Goal: Task Accomplishment & Management: Use online tool/utility

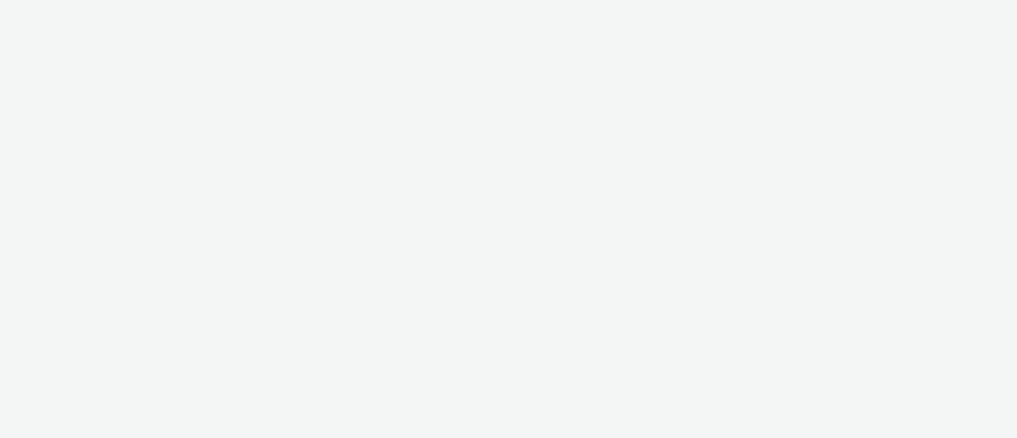
select select "11a7df10-284f-415c-b52a-427acf4c31ae"
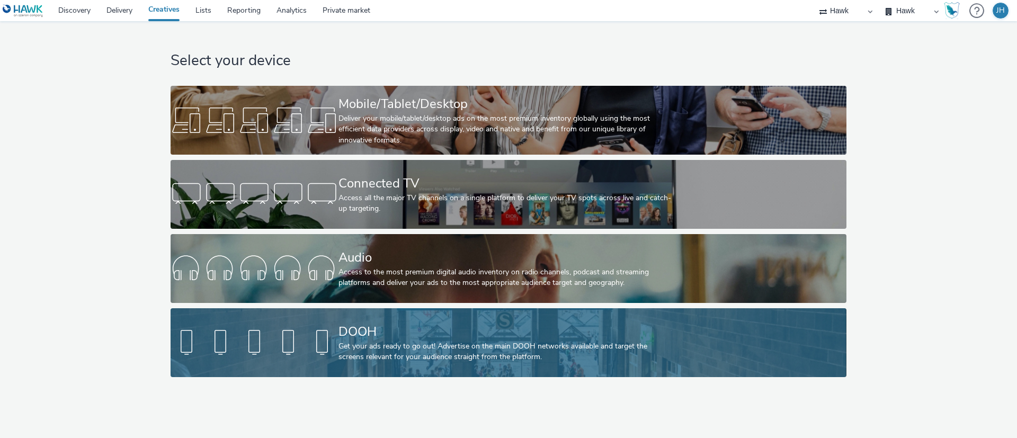
click at [583, 351] on div "Get your ads ready to go out! Advertise on the main DOOH networks available and…" at bounding box center [507, 352] width 336 height 22
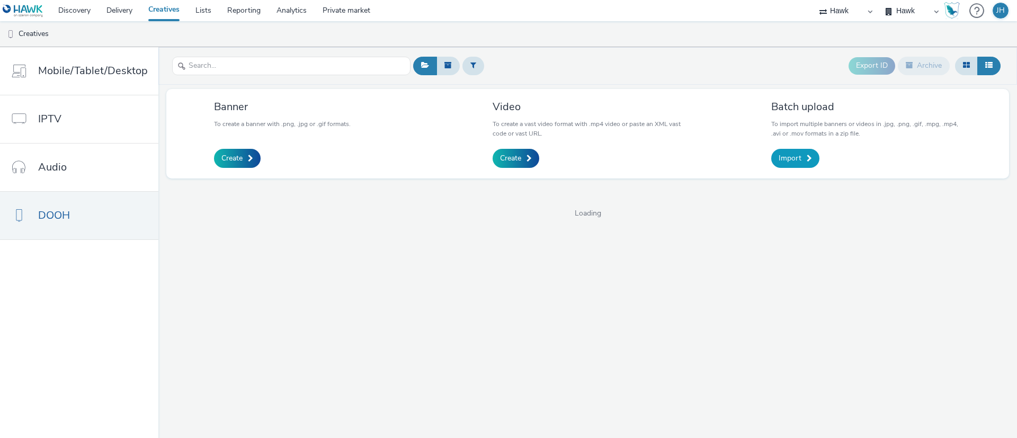
click at [795, 157] on span "Import" at bounding box center [790, 158] width 23 height 11
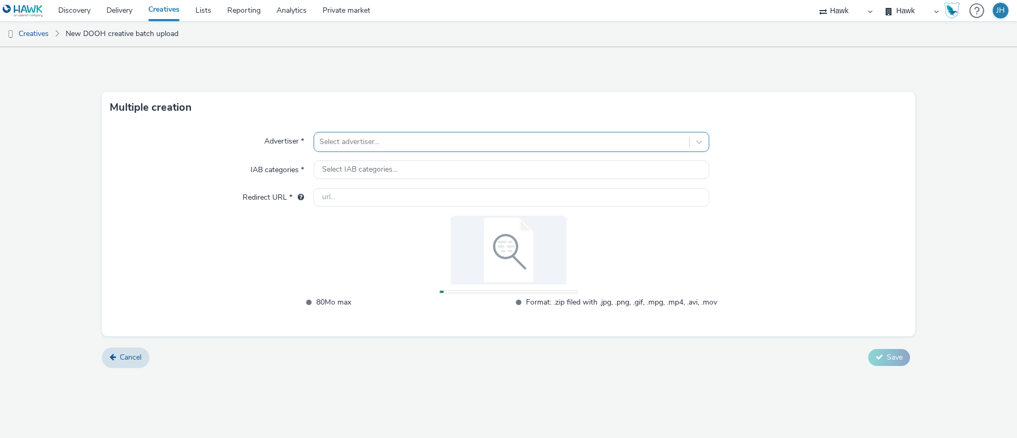
click at [382, 132] on div "Select advertiser..." at bounding box center [512, 142] width 396 height 20
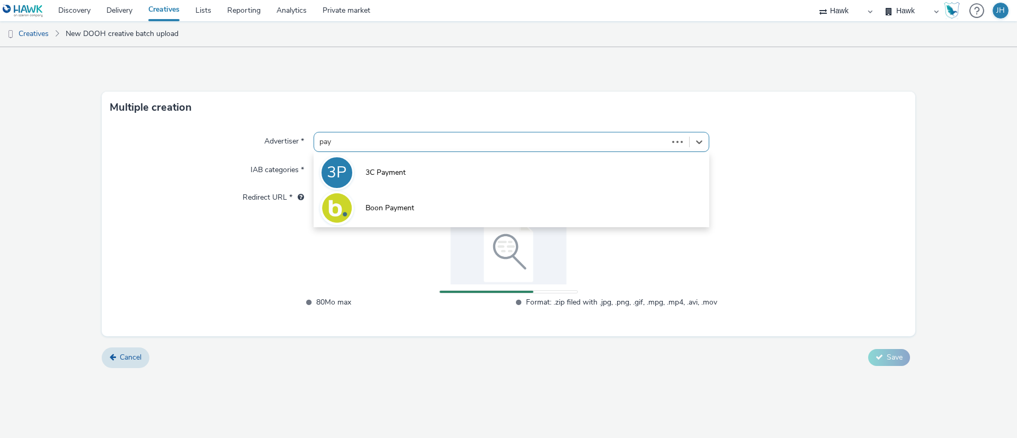
type input "payp"
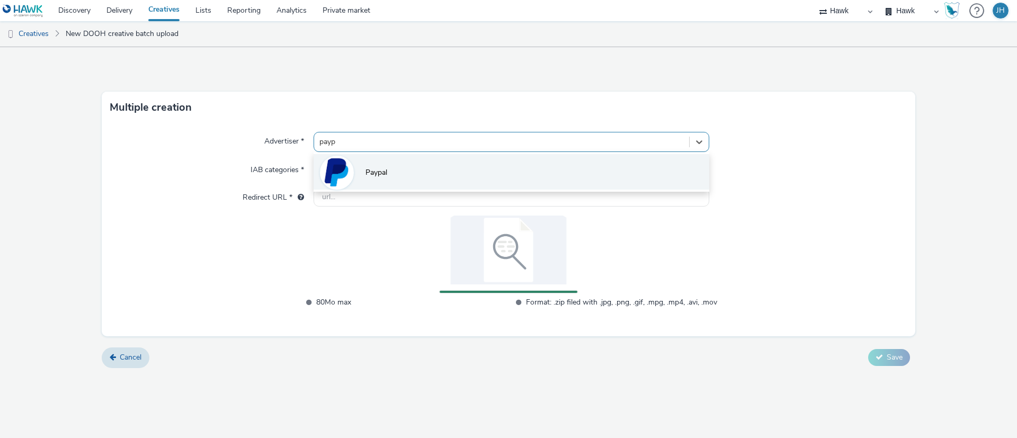
click at [393, 172] on li "Paypal" at bounding box center [512, 172] width 396 height 36
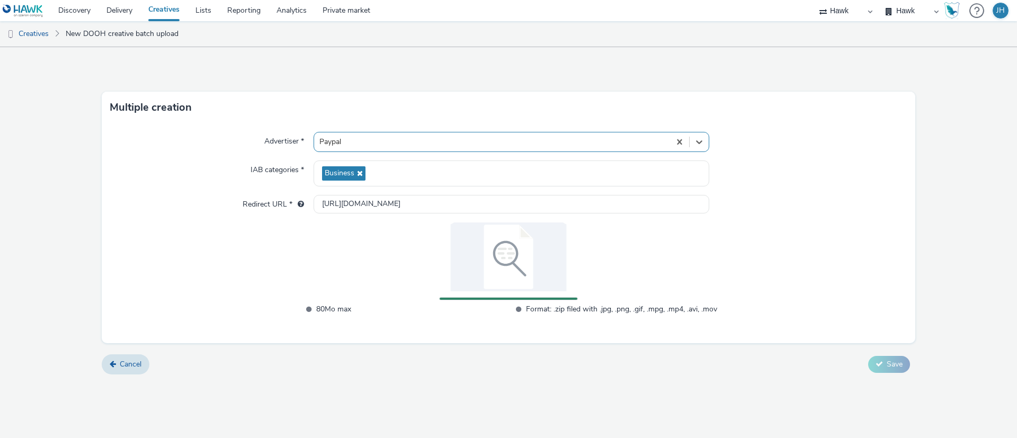
type input "[URL][DOMAIN_NAME]"
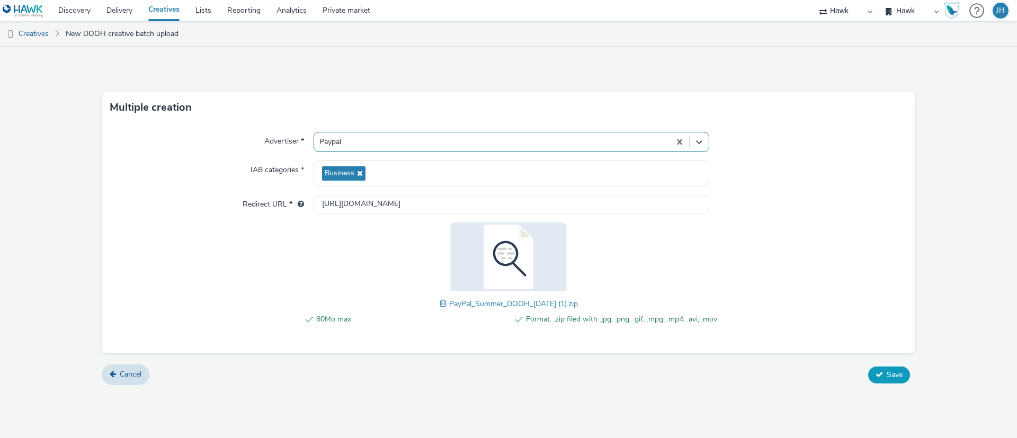
click at [873, 370] on button "Save" at bounding box center [889, 375] width 42 height 17
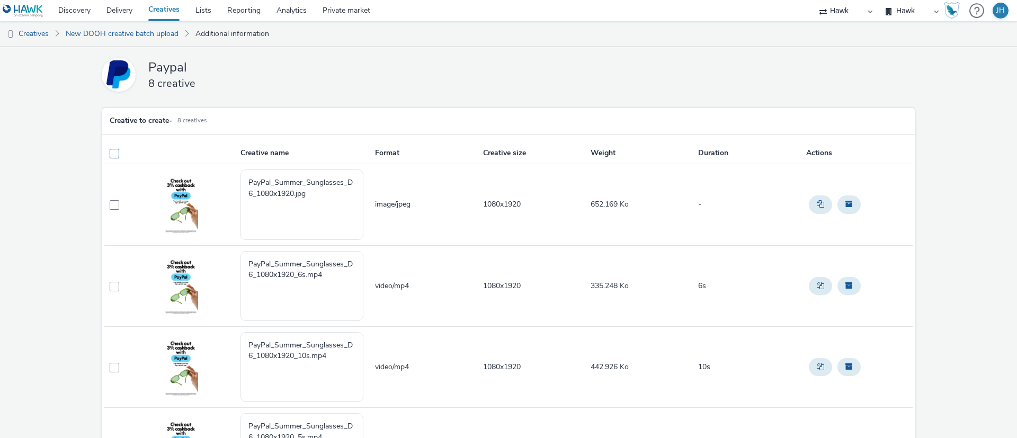
click at [114, 147] on th at bounding box center [118, 154] width 28 height 22
click at [113, 151] on span at bounding box center [115, 154] width 10 height 10
checkbox input "true"
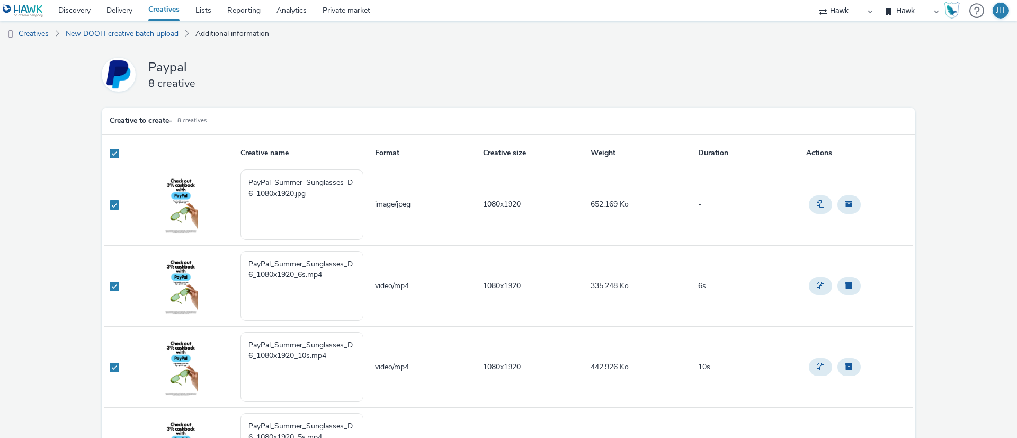
checkbox input "true"
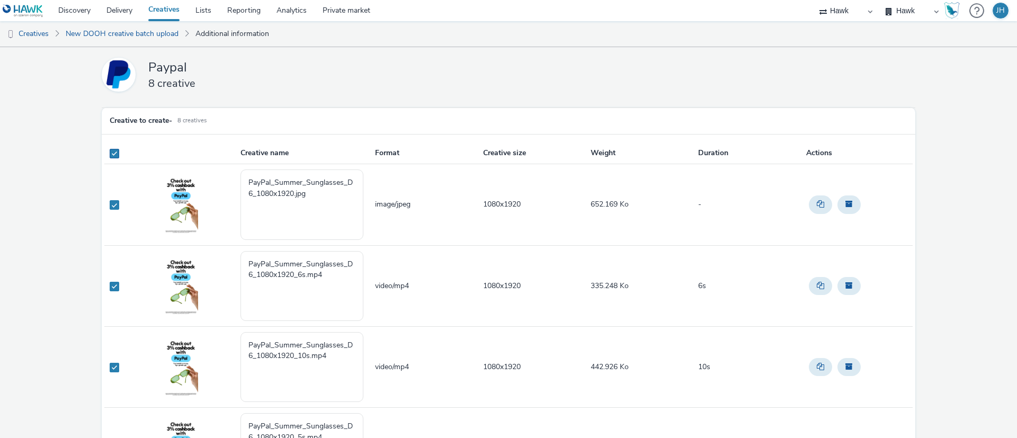
checkbox input "true"
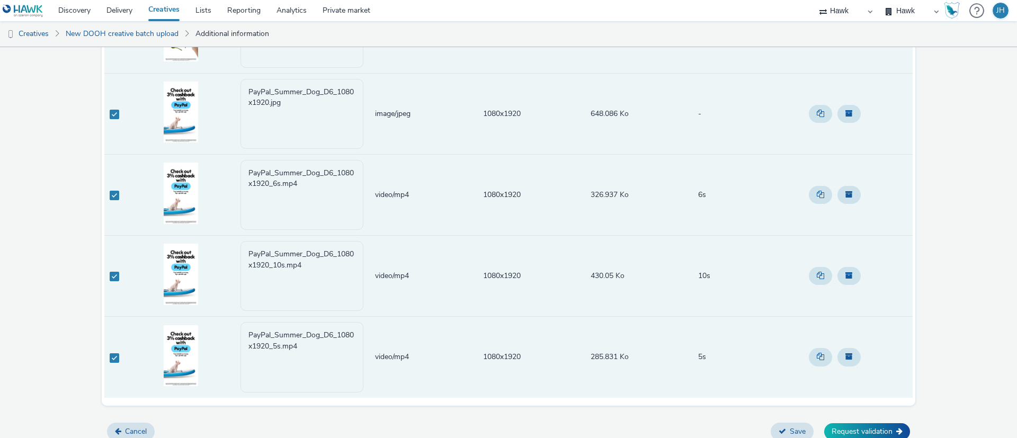
scroll to position [432, 0]
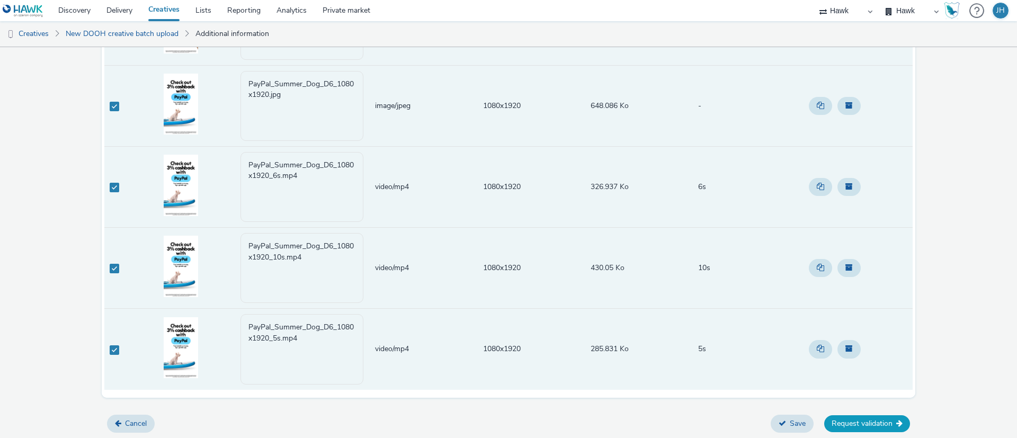
click at [863, 425] on button "Request validation" at bounding box center [868, 423] width 86 height 17
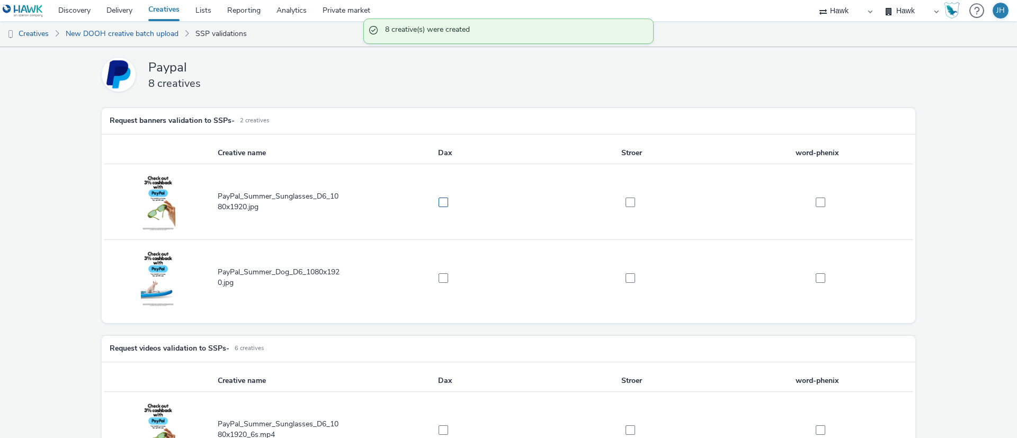
click at [443, 198] on span at bounding box center [444, 203] width 10 height 10
checkbox input "true"
click at [432, 268] on td at bounding box center [444, 278] width 187 height 76
click at [439, 275] on span at bounding box center [444, 278] width 10 height 10
checkbox input "true"
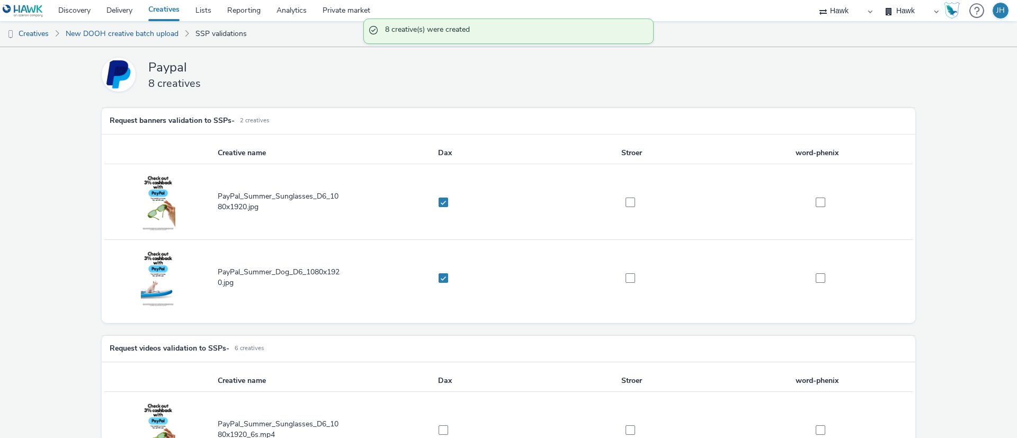
scroll to position [238, 0]
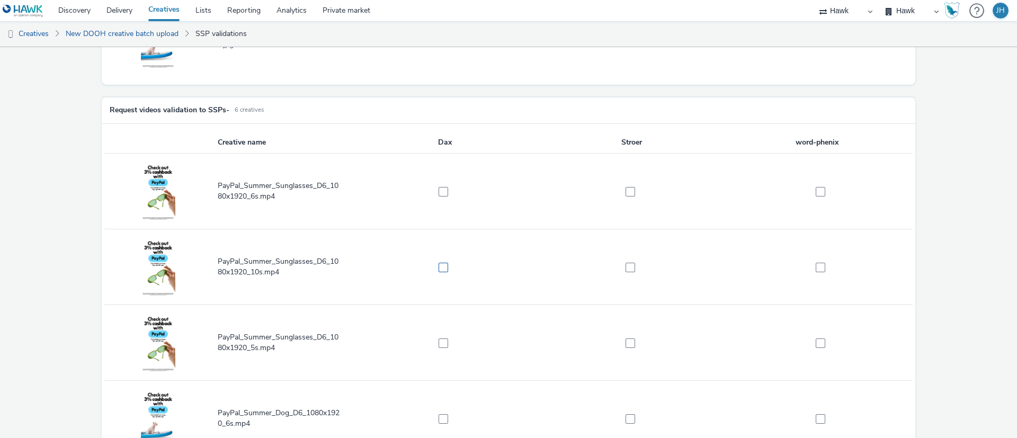
click at [439, 266] on span at bounding box center [444, 268] width 10 height 10
checkbox input "true"
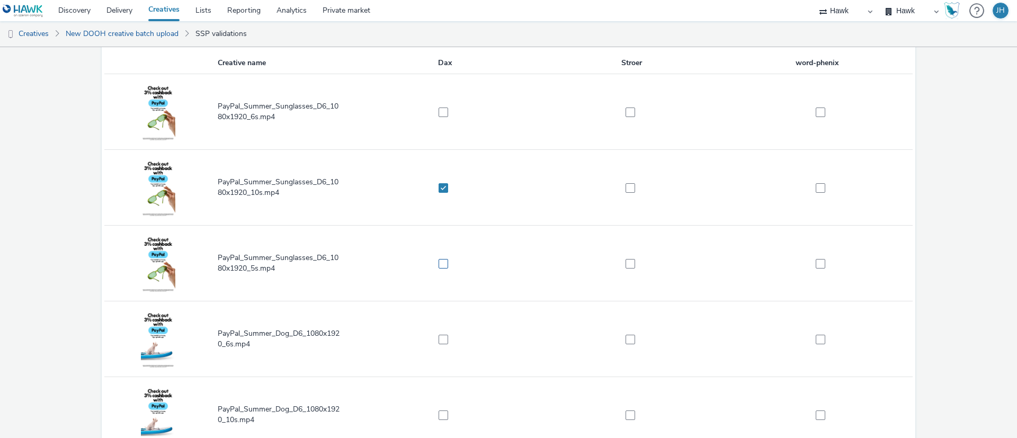
click at [439, 260] on span at bounding box center [444, 264] width 10 height 10
checkbox input "true"
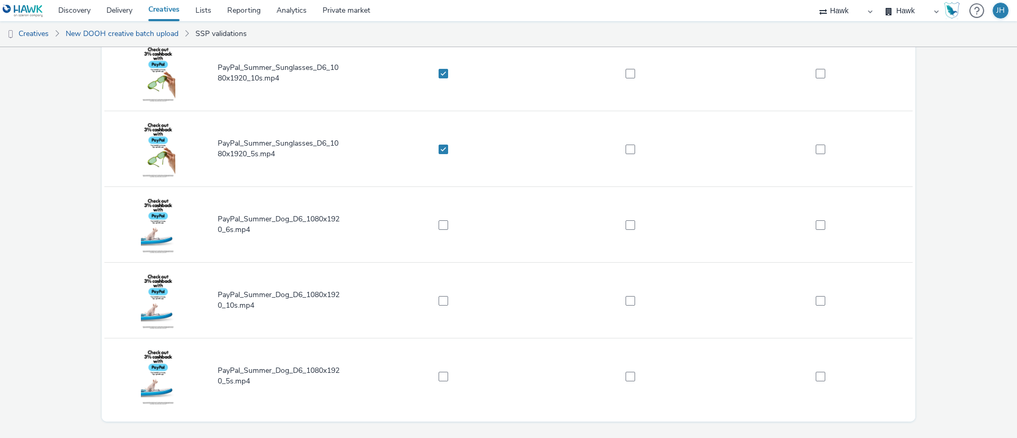
scroll to position [457, 0]
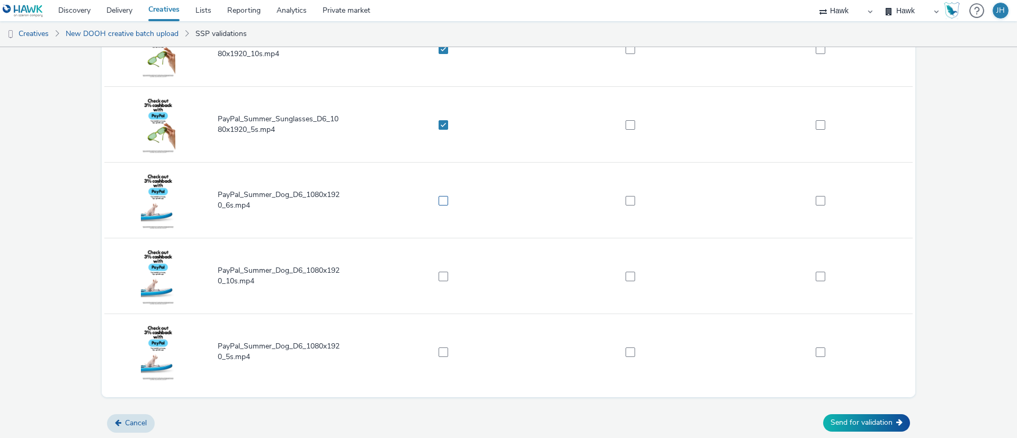
click at [441, 197] on span at bounding box center [444, 201] width 10 height 10
checkbox input "true"
click at [449, 288] on td at bounding box center [444, 276] width 187 height 76
click at [440, 276] on span at bounding box center [444, 277] width 10 height 10
checkbox input "true"
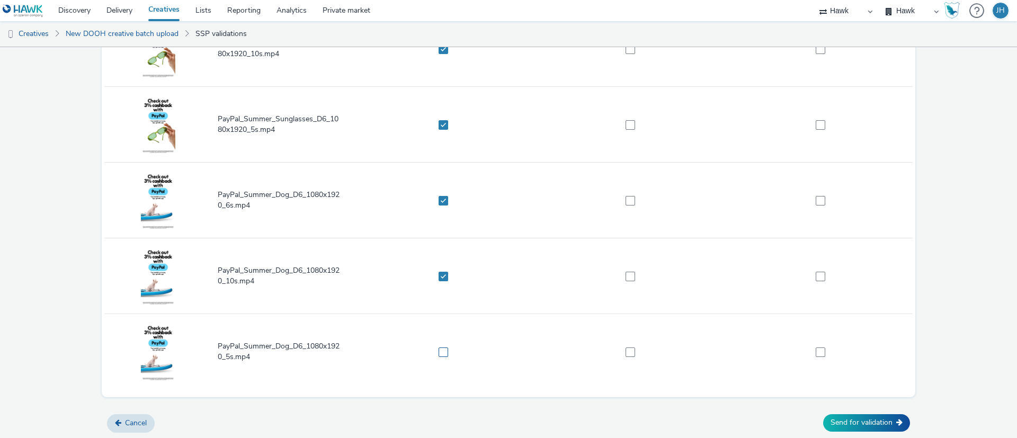
click at [444, 345] on td at bounding box center [444, 352] width 187 height 76
click at [445, 351] on span at bounding box center [444, 353] width 10 height 10
checkbox input "true"
click at [847, 423] on button "Send for validation" at bounding box center [866, 422] width 87 height 17
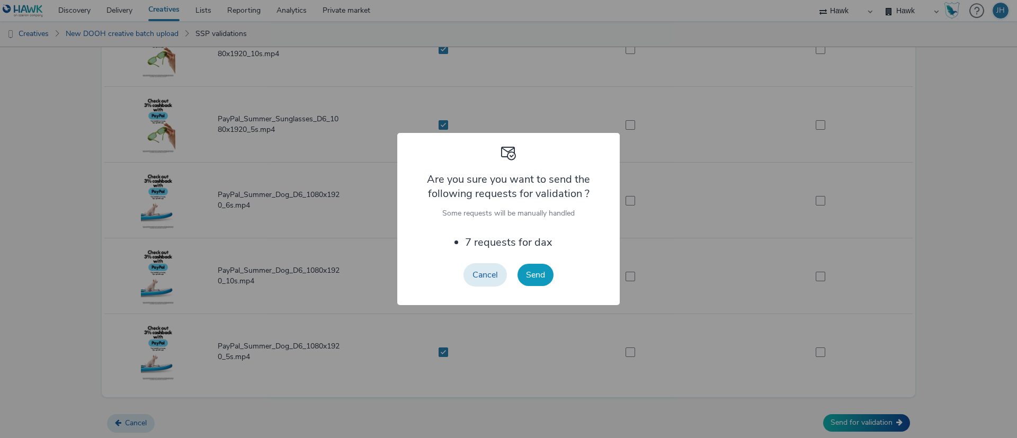
click at [544, 274] on button "Send" at bounding box center [536, 275] width 36 height 22
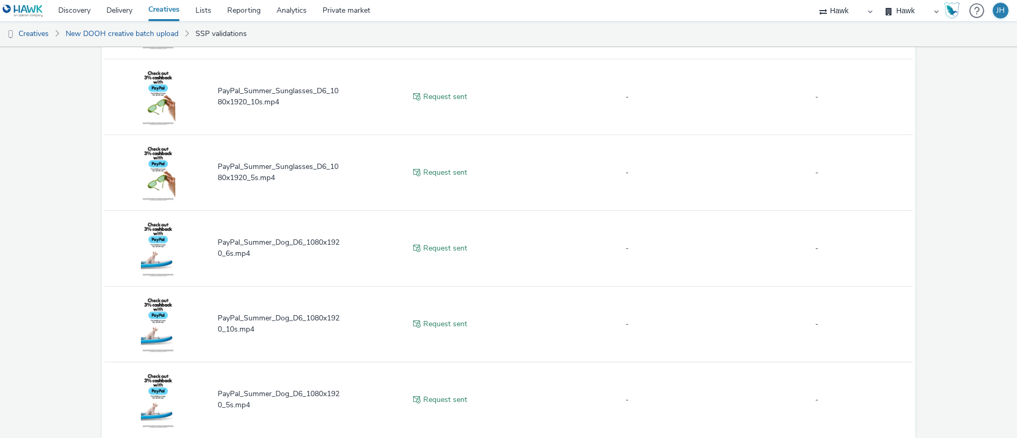
scroll to position [315, 0]
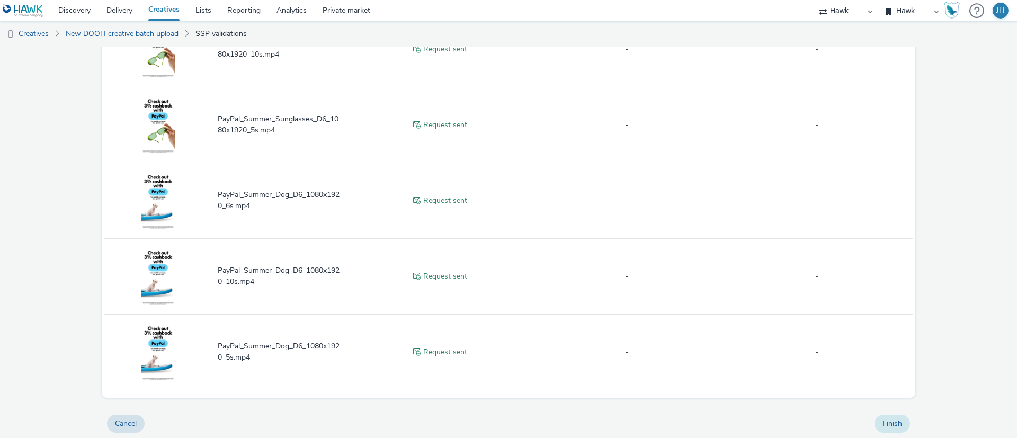
click at [876, 425] on button "Finish" at bounding box center [893, 424] width 36 height 18
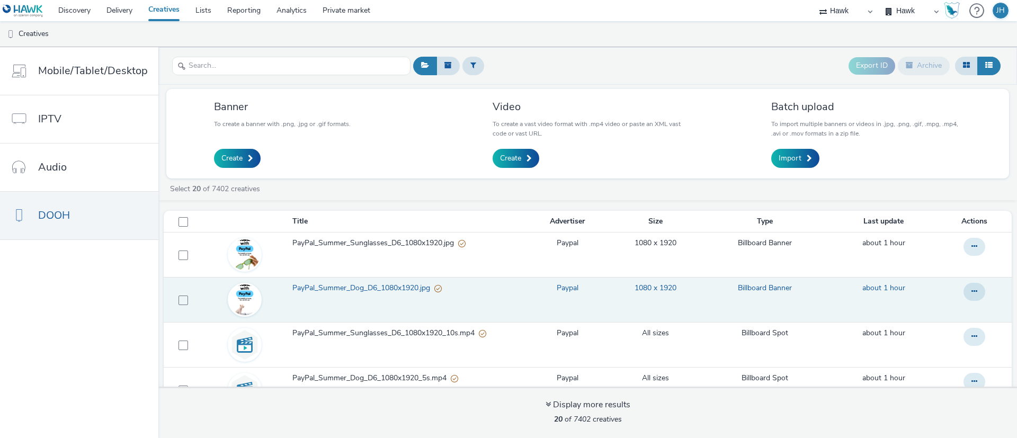
click at [390, 288] on span "PayPal_Summer_Dog_D6_1080x1920.jpg" at bounding box center [363, 288] width 142 height 11
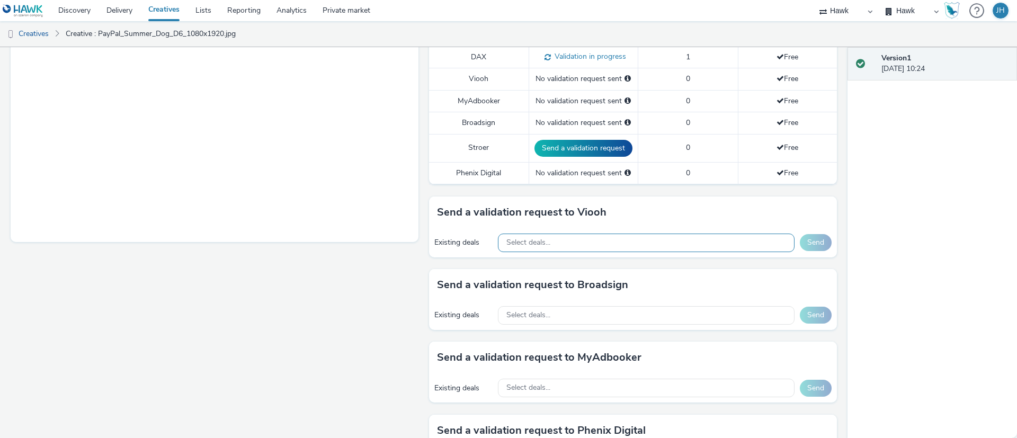
click at [543, 239] on span "Select deals..." at bounding box center [529, 242] width 44 height 9
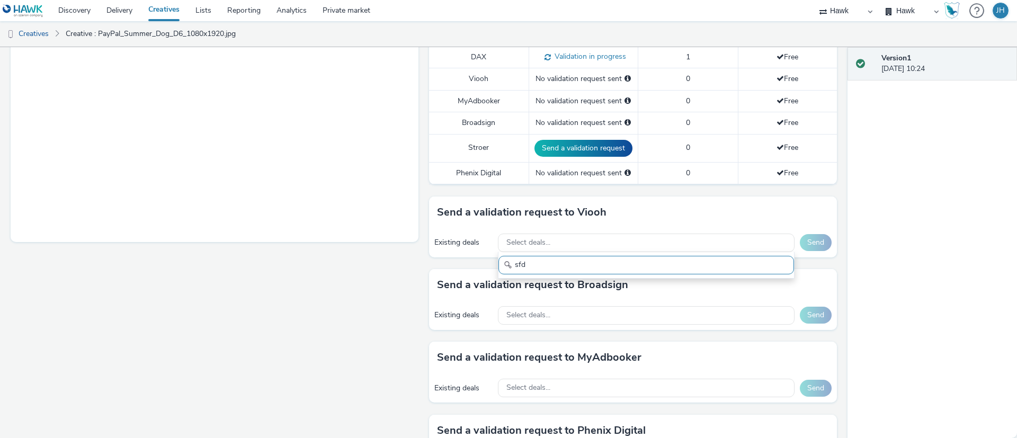
click at [551, 267] on input "sfd" at bounding box center [647, 265] width 296 height 19
type input "sfd"
click at [504, 266] on icon at bounding box center [508, 265] width 8 height 8
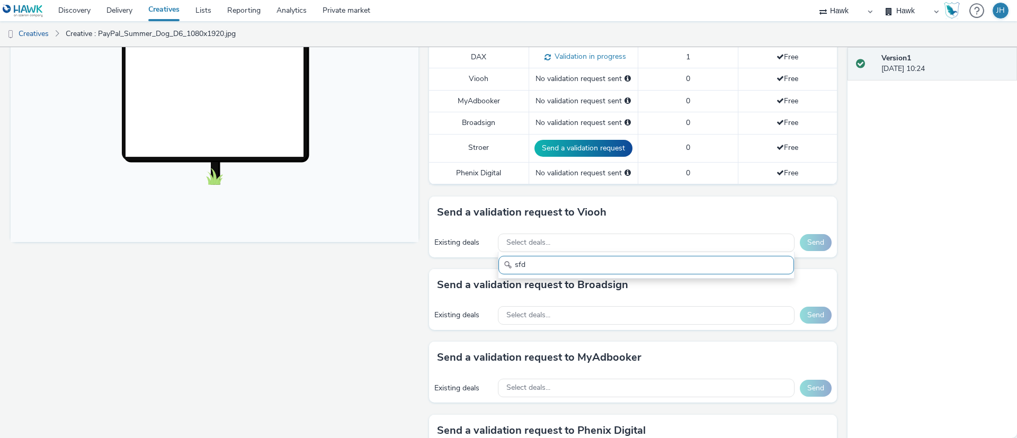
click at [509, 265] on input "sfd" at bounding box center [647, 265] width 296 height 19
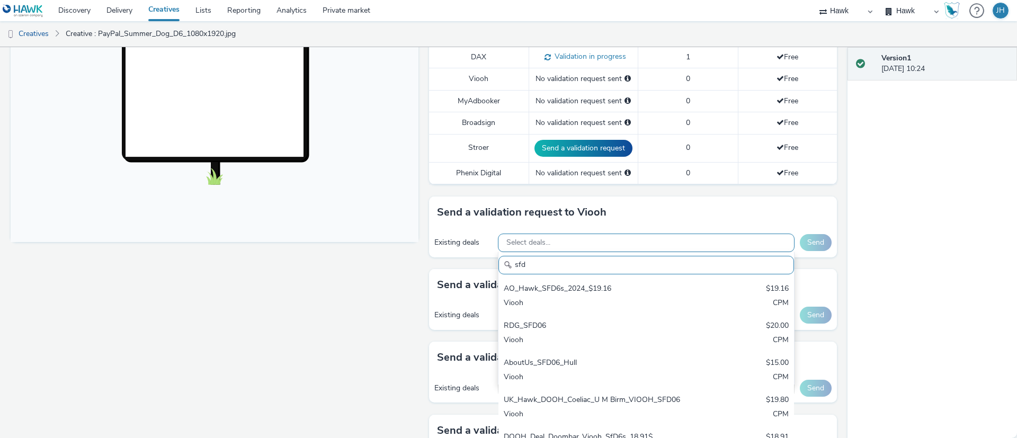
click at [512, 240] on span "Select deals..." at bounding box center [529, 242] width 44 height 9
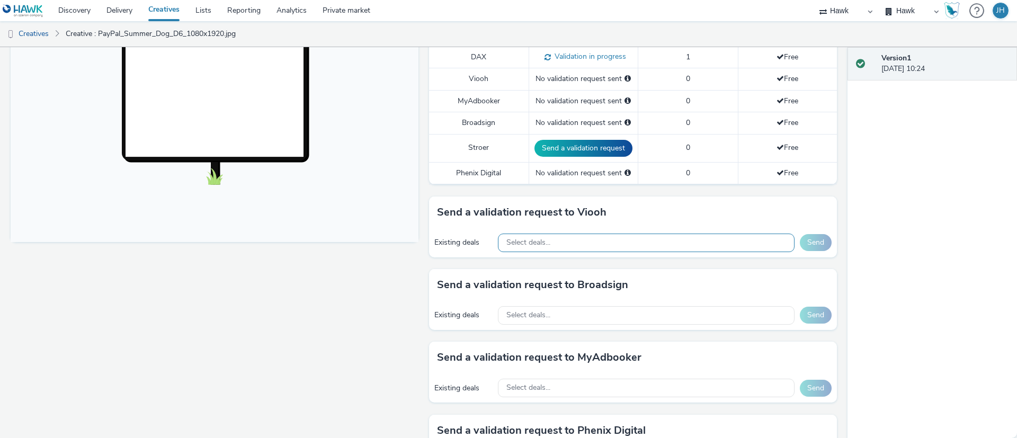
click at [520, 244] on span "Select deals..." at bounding box center [529, 242] width 44 height 9
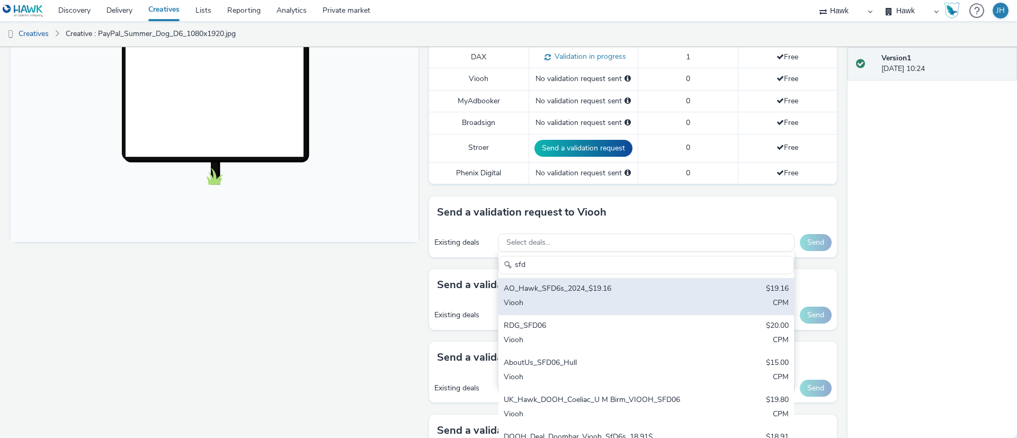
type input "sfd"
click at [546, 294] on div "AO_Hawk_SFD6s_2024_$19.16" at bounding box center [598, 289] width 188 height 12
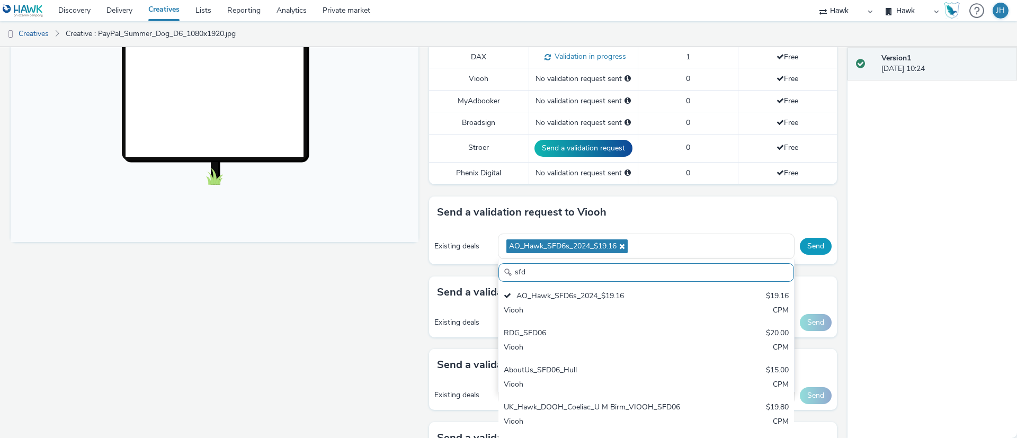
click at [800, 245] on button "Send" at bounding box center [816, 246] width 32 height 17
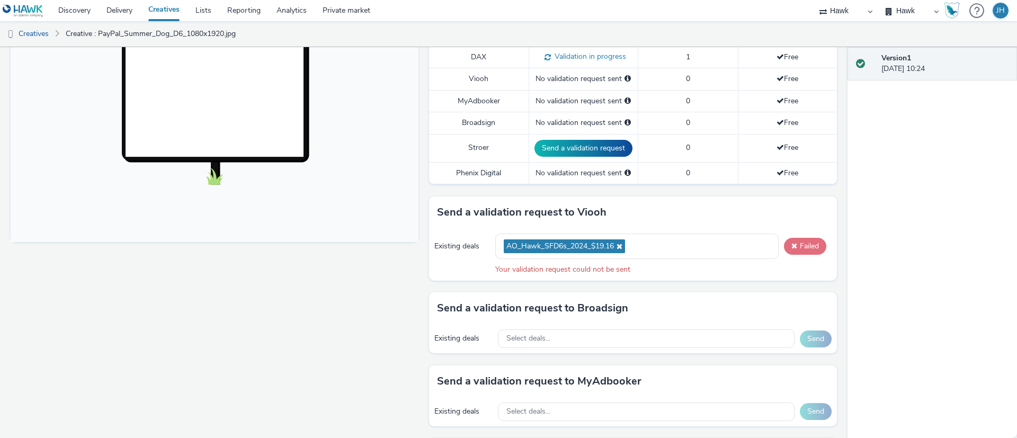
click at [791, 245] on button "Failed" at bounding box center [805, 246] width 42 height 17
click at [791, 246] on button "Failed" at bounding box center [805, 246] width 42 height 17
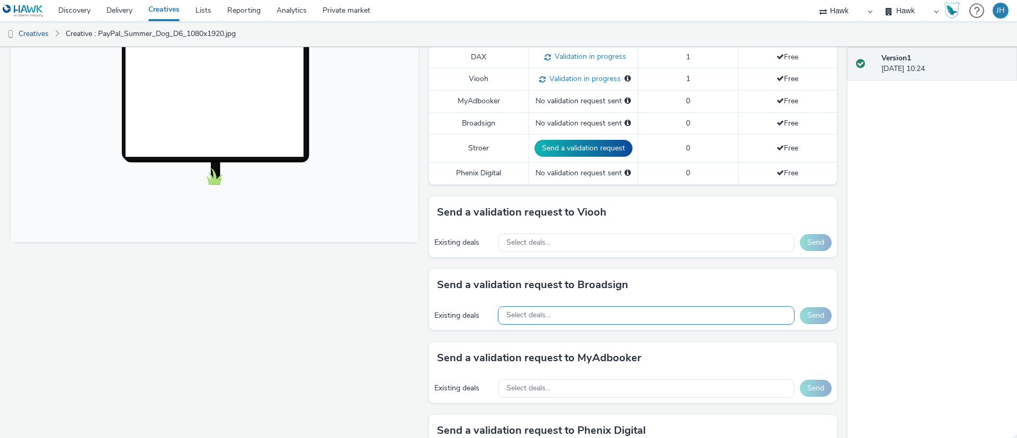
click at [567, 315] on div "Select deals..." at bounding box center [646, 315] width 297 height 19
click at [583, 311] on div "Select deals..." at bounding box center [646, 315] width 297 height 19
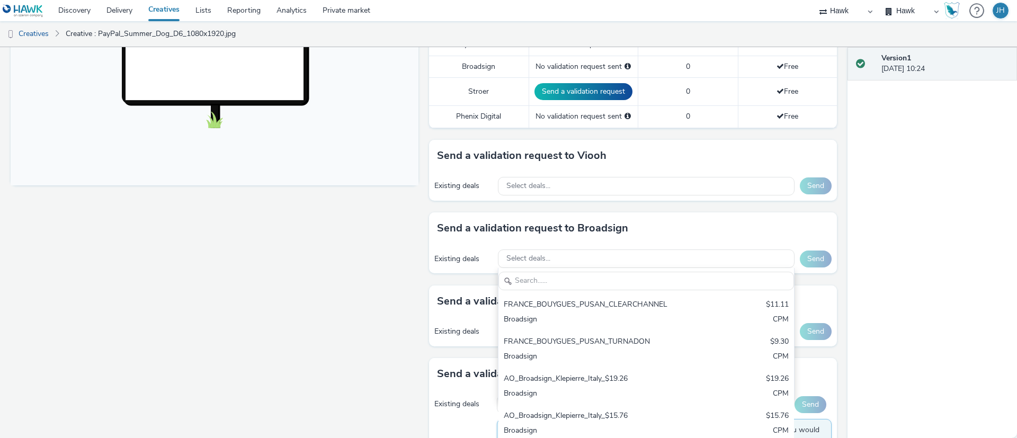
scroll to position [429, 0]
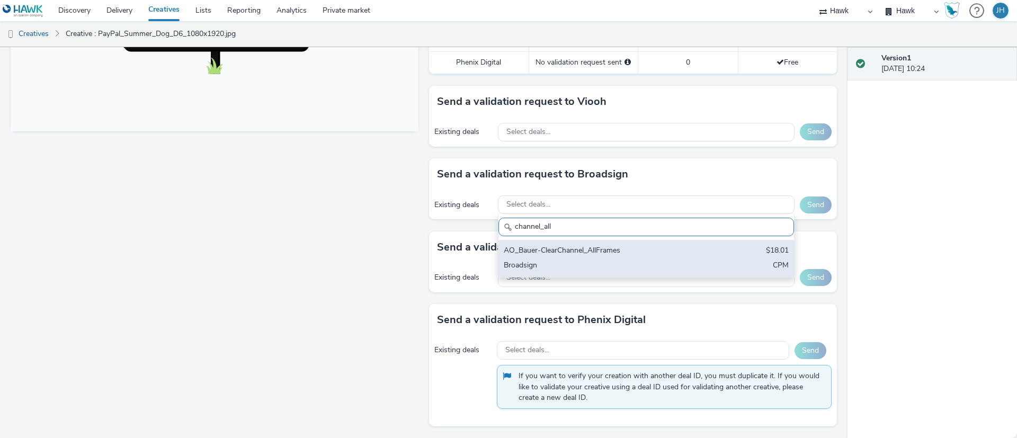
click at [578, 258] on div "AO_Bauer-ClearChannel_AllFrames $18.01 Broadsign CPM" at bounding box center [647, 258] width 296 height 37
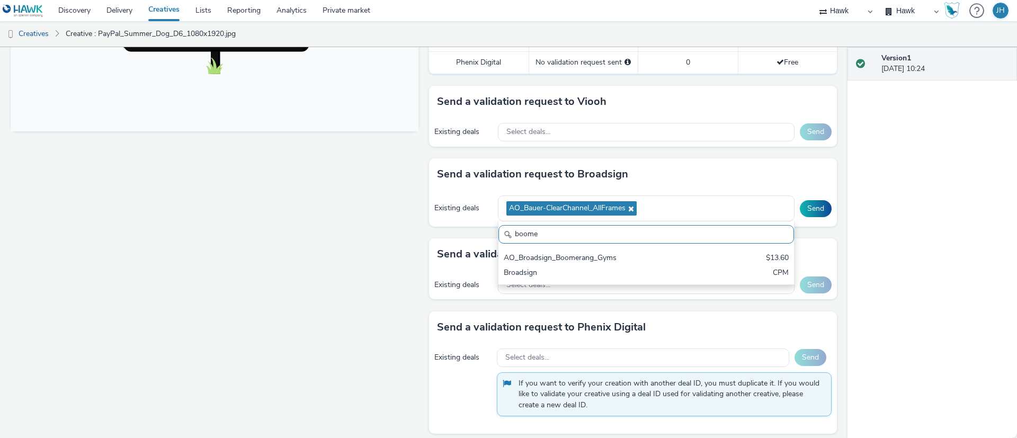
click at [578, 258] on div "AO_Broadsign_Boomerang_Gyms" at bounding box center [598, 259] width 188 height 12
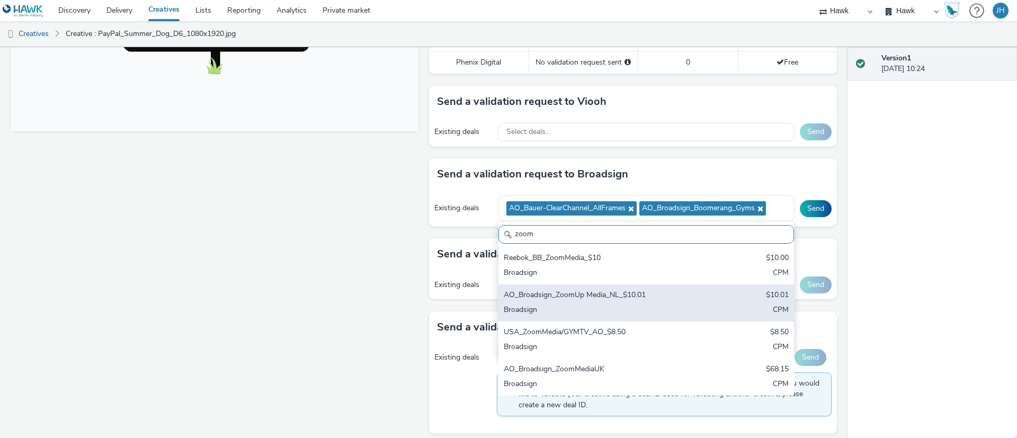
scroll to position [436, 0]
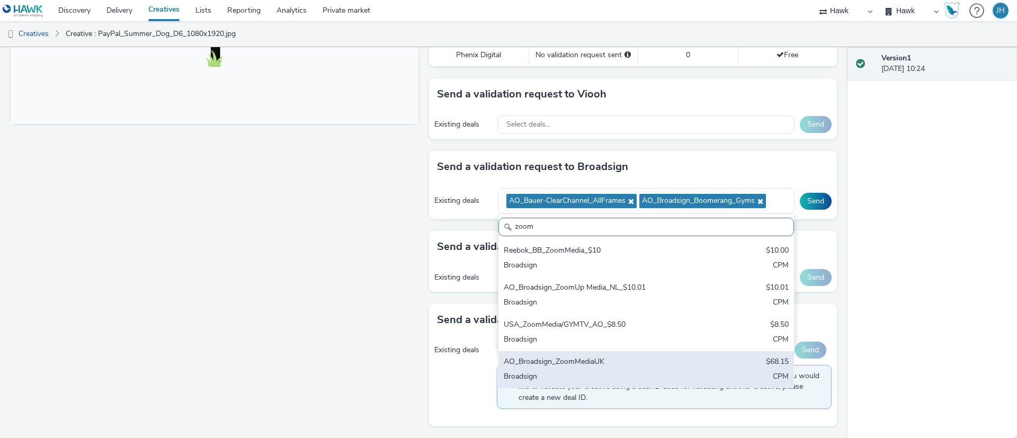
click at [610, 362] on div "AO_Broadsign_ZoomMediaUK" at bounding box center [598, 363] width 188 height 12
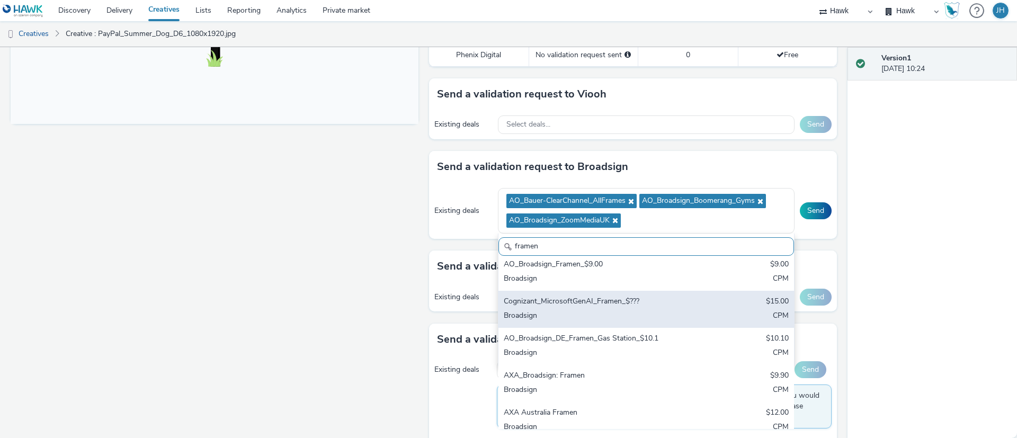
scroll to position [636, 0]
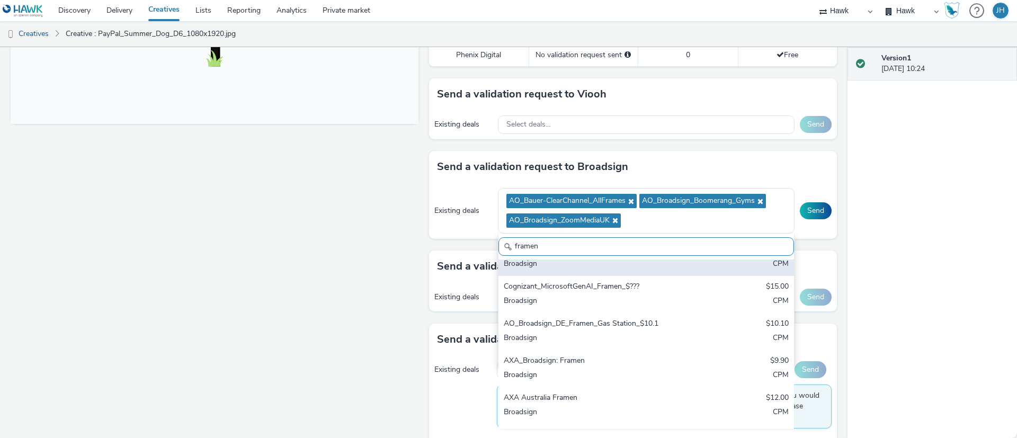
click at [640, 256] on div "AO_Broadsign_Framen_$9.00" at bounding box center [598, 250] width 188 height 12
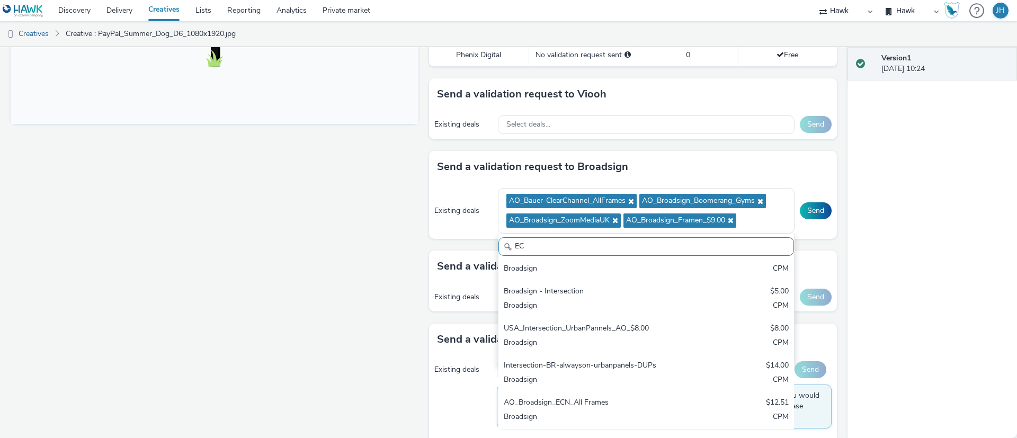
scroll to position [203, 0]
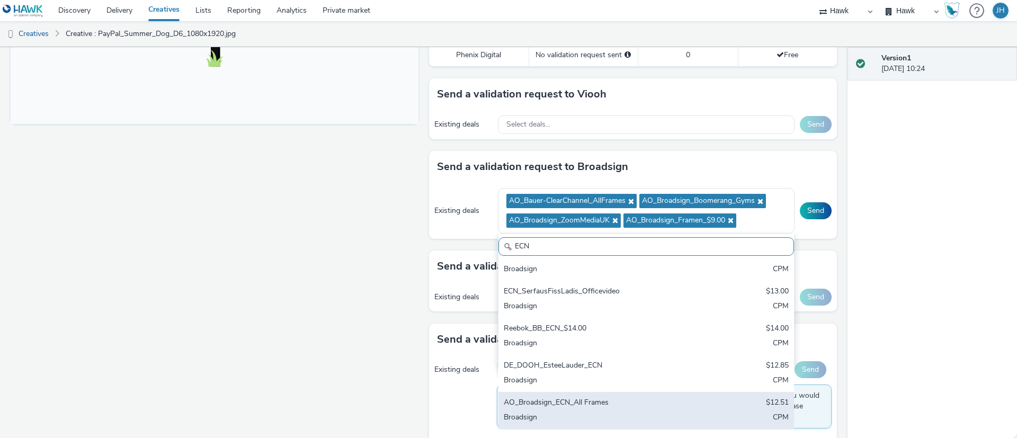
type input "ECN"
click at [680, 415] on div "AO_Broadsign_ECN_All Frames $12.51 Broadsign CPM" at bounding box center [647, 410] width 296 height 37
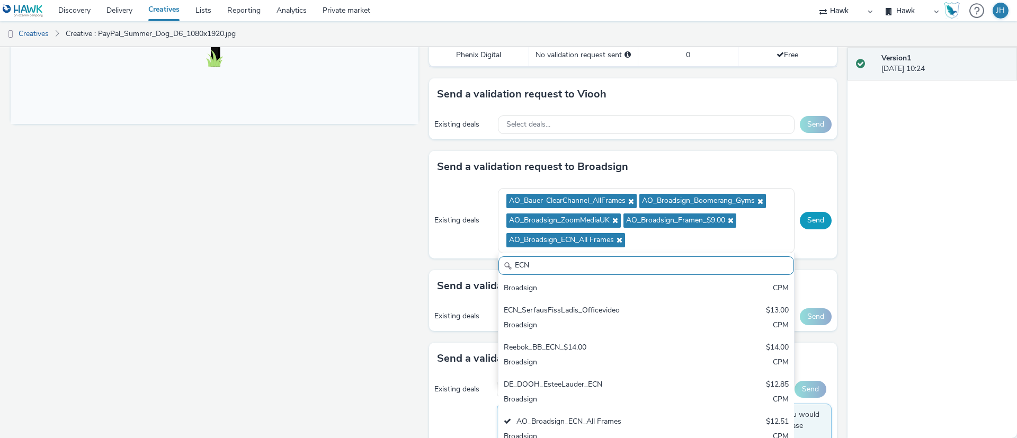
click at [806, 220] on button "Send" at bounding box center [816, 220] width 32 height 17
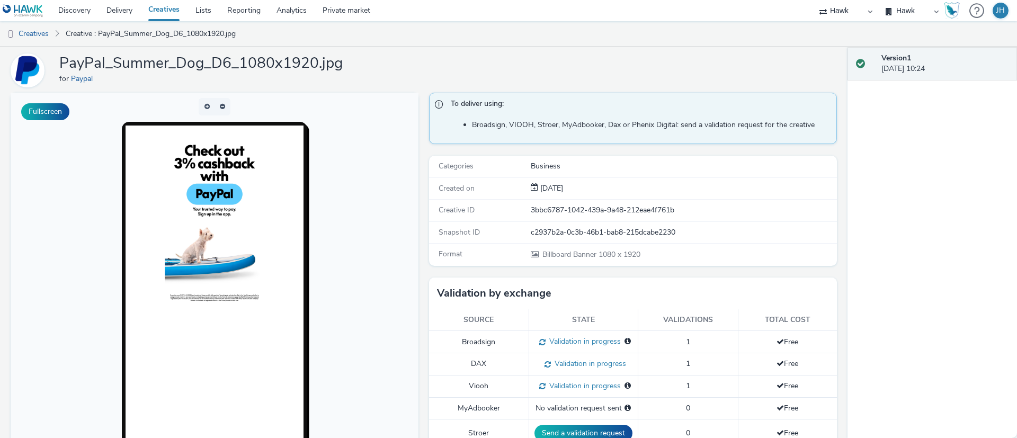
scroll to position [32, 0]
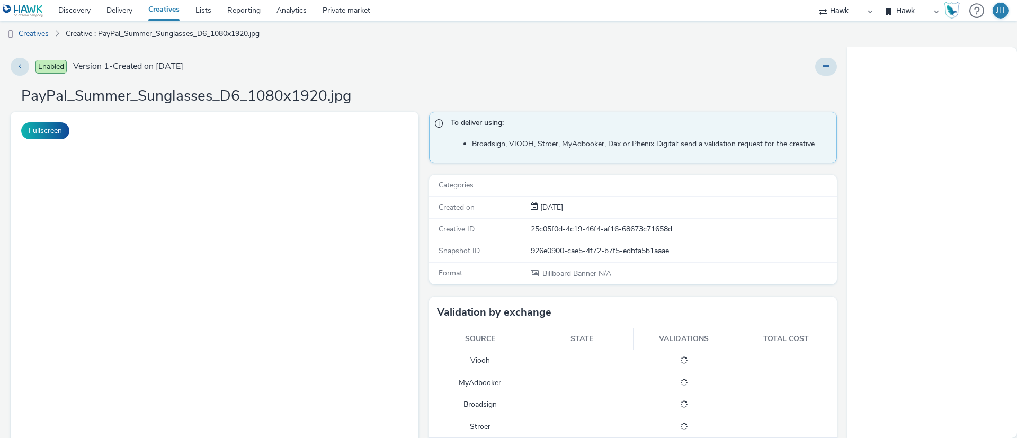
select select "11a7df10-284f-415c-b52a-427acf4c31ae"
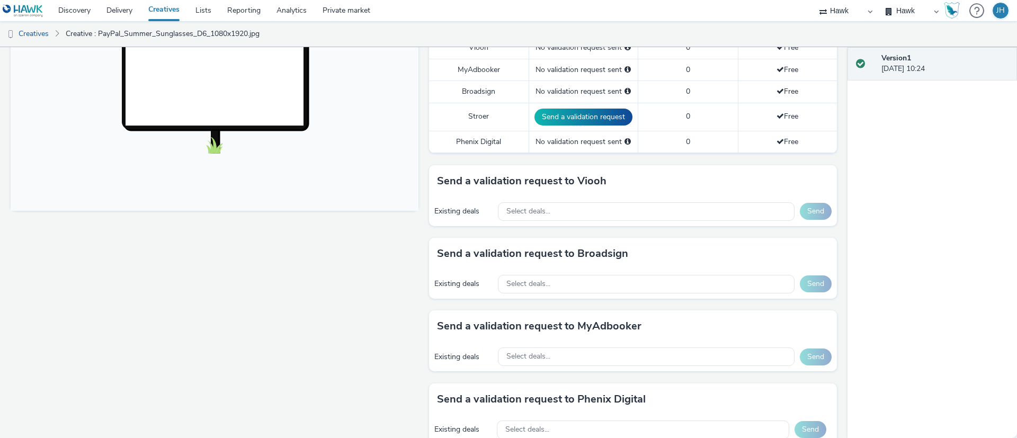
scroll to position [270, 0]
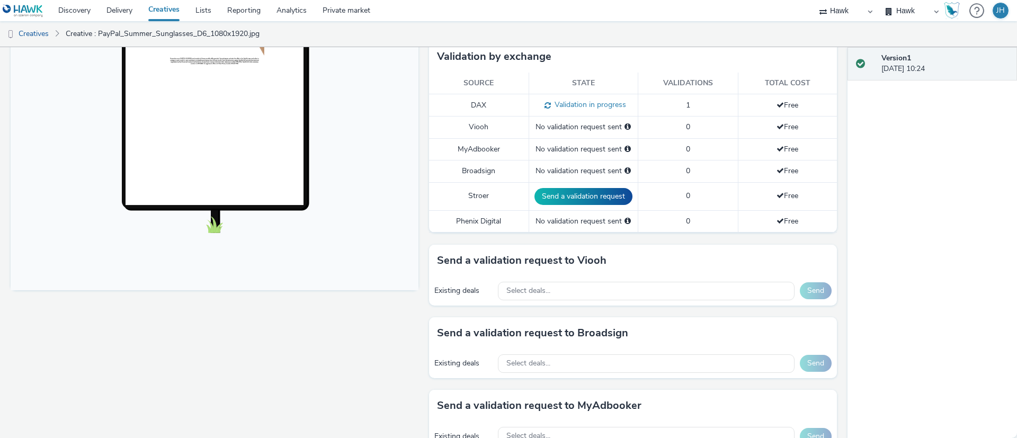
click at [543, 301] on div "Existing deals Select deals... Send" at bounding box center [633, 291] width 408 height 29
click at [543, 291] on span "Select deals..." at bounding box center [529, 291] width 44 height 9
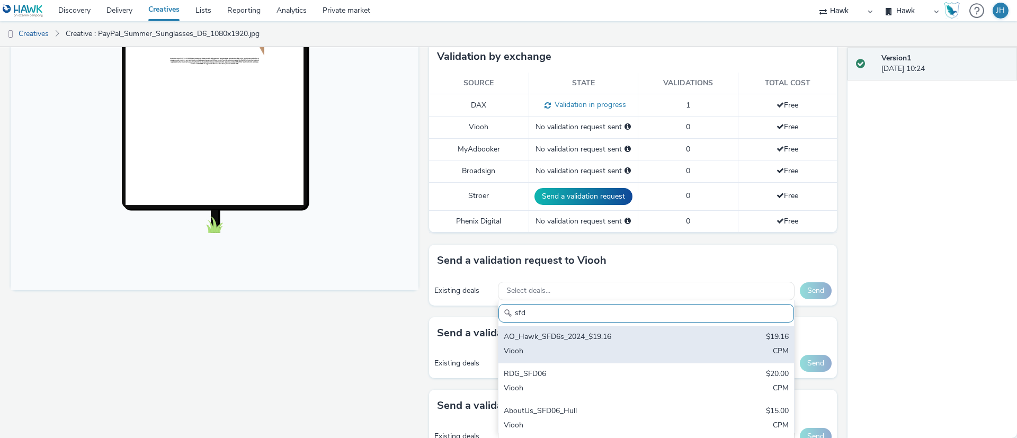
type input "sfd"
click at [551, 341] on div "AO_Hawk_SFD6s_2024_$19.16" at bounding box center [598, 338] width 188 height 12
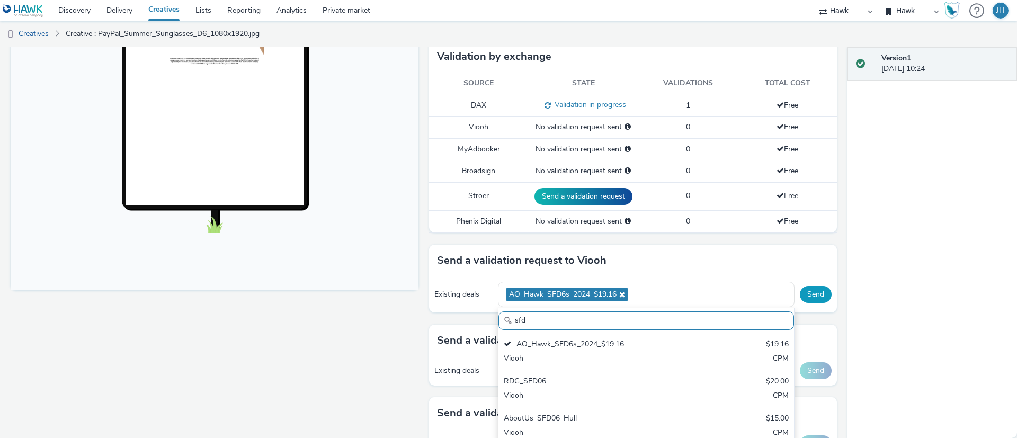
click at [800, 292] on button "Send" at bounding box center [816, 294] width 32 height 17
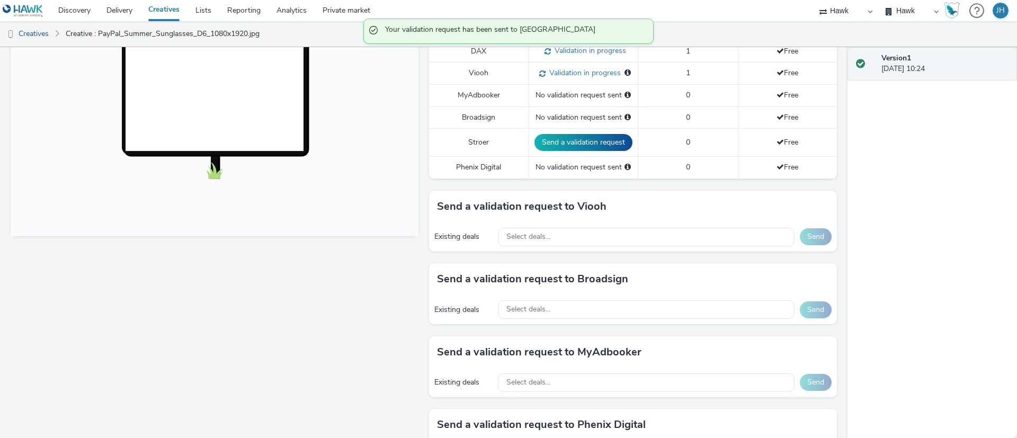
scroll to position [349, 0]
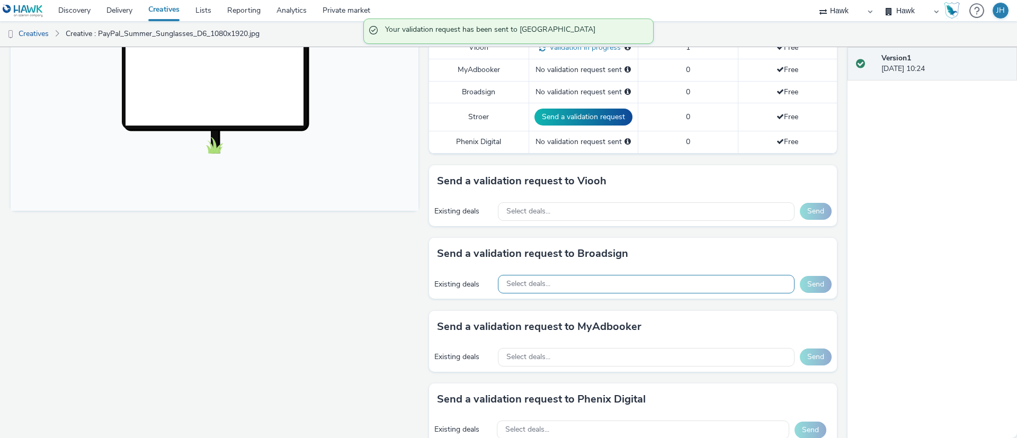
click at [563, 282] on div "Select deals..." at bounding box center [646, 284] width 297 height 19
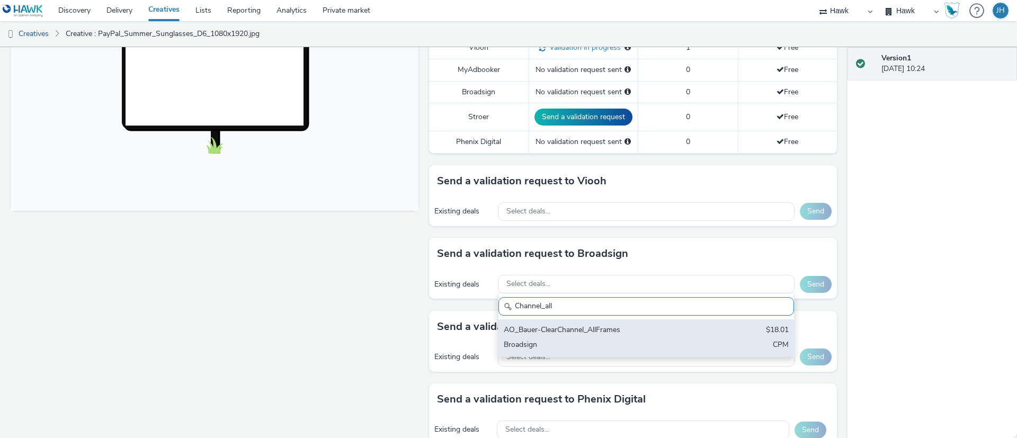
click at [616, 342] on div "Broadsign" at bounding box center [598, 346] width 188 height 12
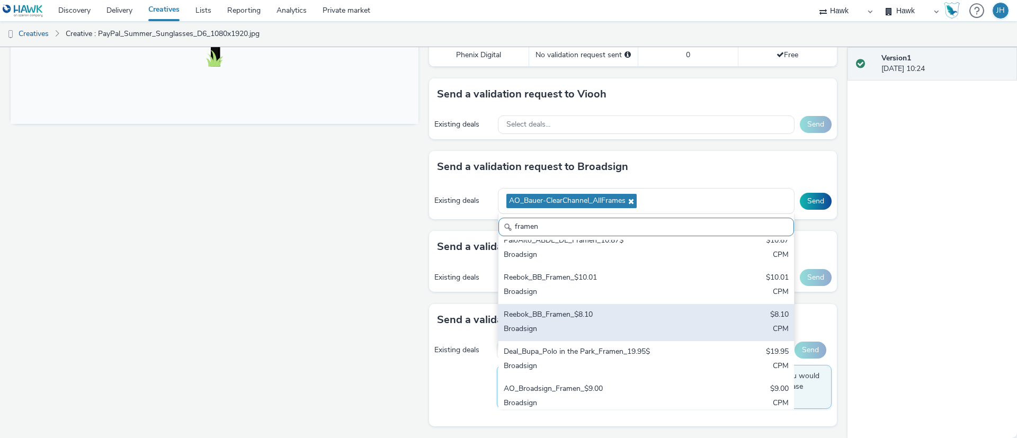
scroll to position [556, 0]
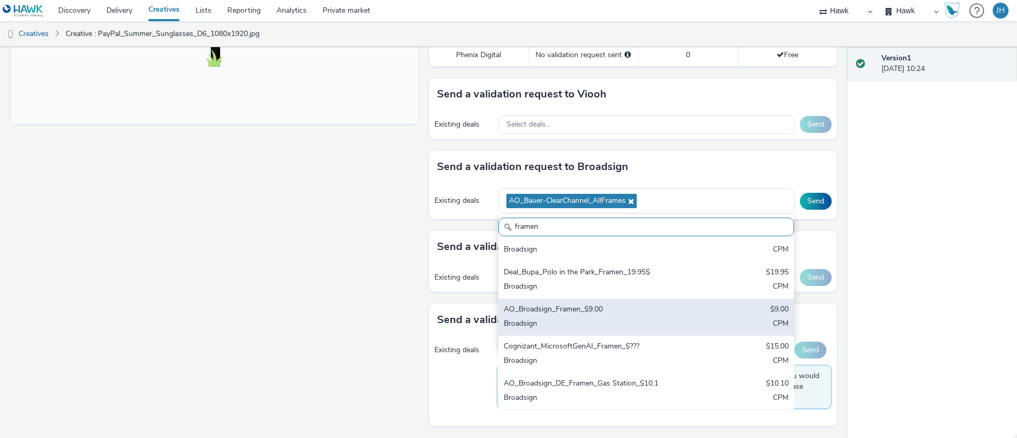
click at [572, 316] on div "AO_Broadsign_Framen_$9.00" at bounding box center [598, 310] width 188 height 12
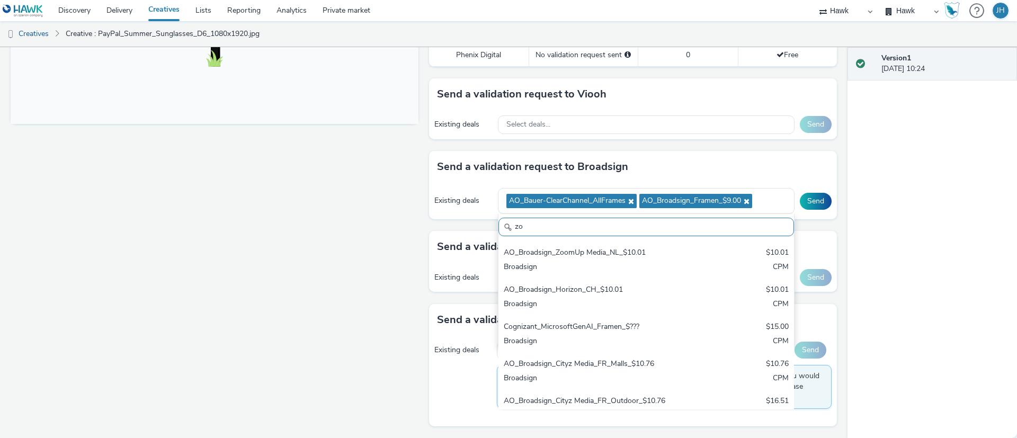
scroll to position [0, 0]
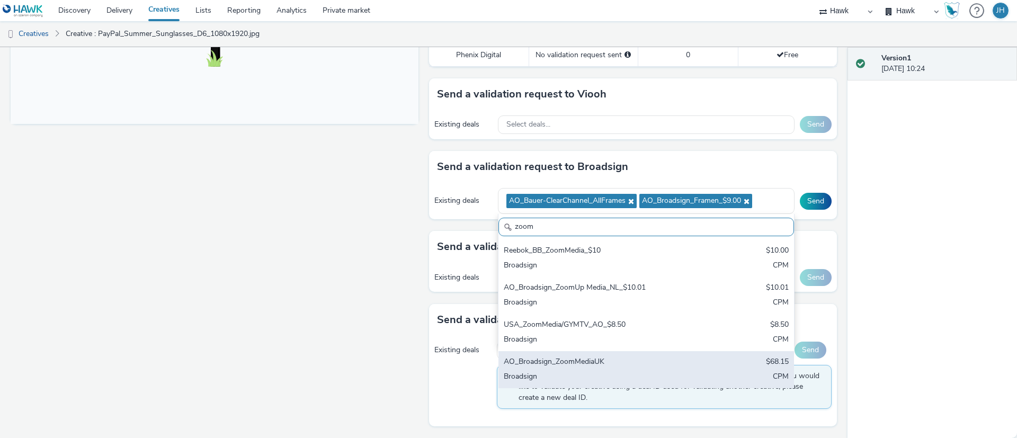
click at [582, 358] on div "AO_Broadsign_ZoomMediaUK" at bounding box center [598, 363] width 188 height 12
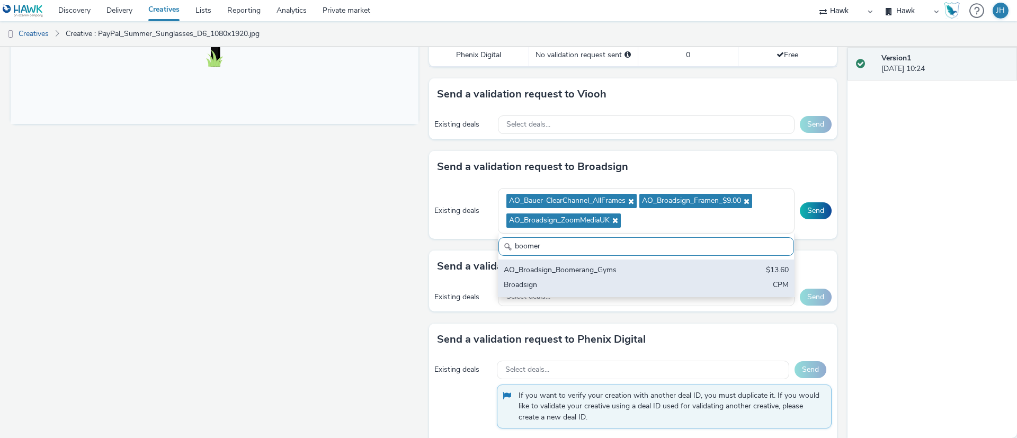
click at [586, 277] on div "AO_Broadsign_Boomerang_Gyms" at bounding box center [598, 271] width 188 height 12
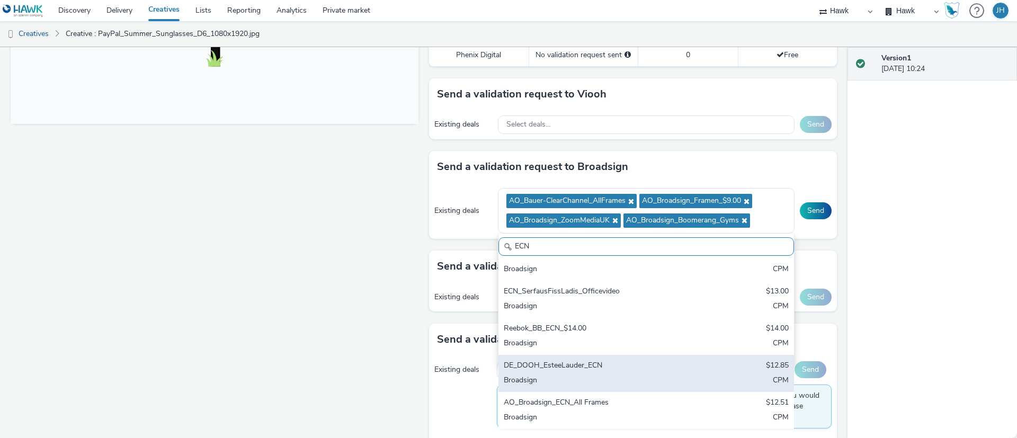
scroll to position [203, 0]
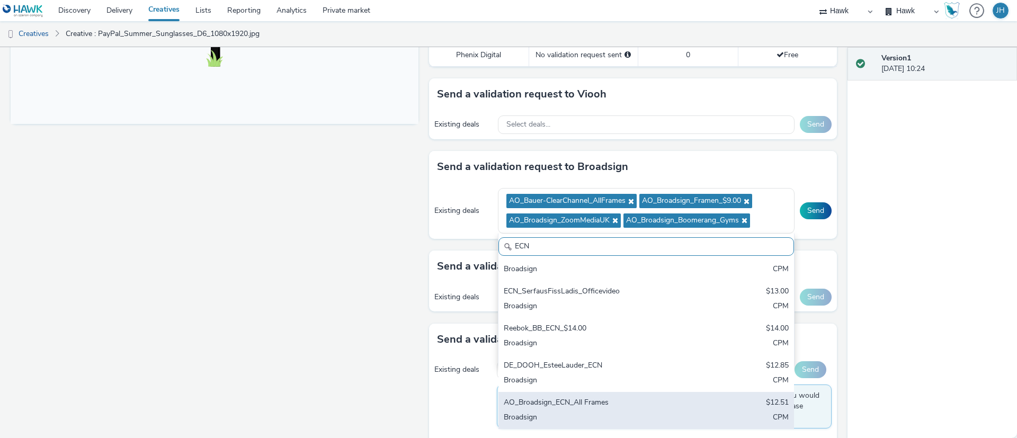
type input "ECN"
click at [633, 402] on div "AO_Broadsign_ECN_All Frames" at bounding box center [598, 403] width 188 height 12
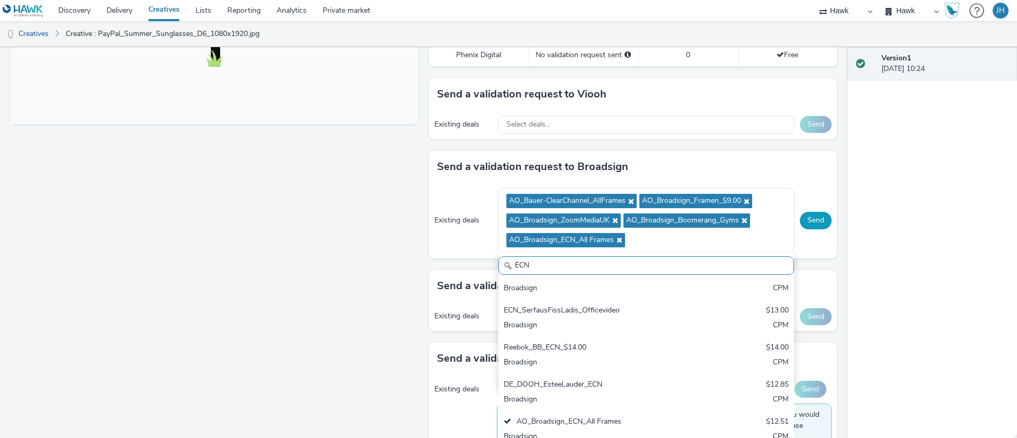
click at [800, 228] on button "Send" at bounding box center [816, 220] width 32 height 17
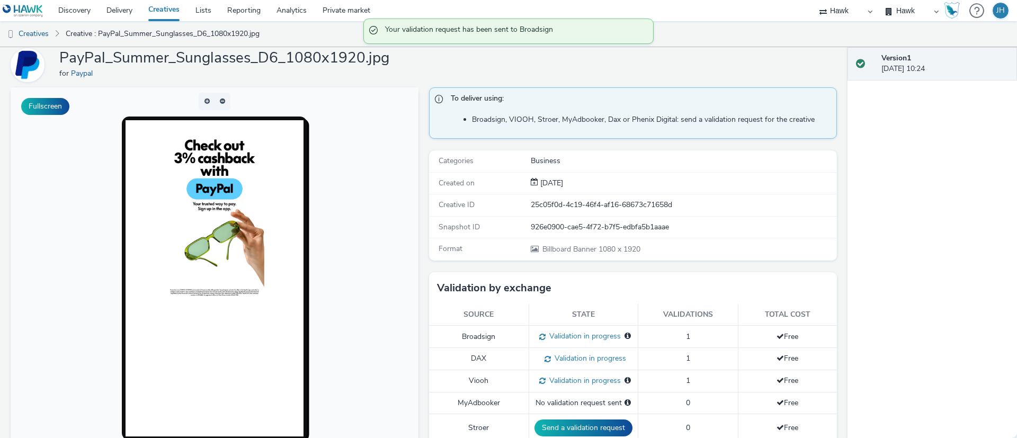
scroll to position [0, 0]
